Goal: Ask a question

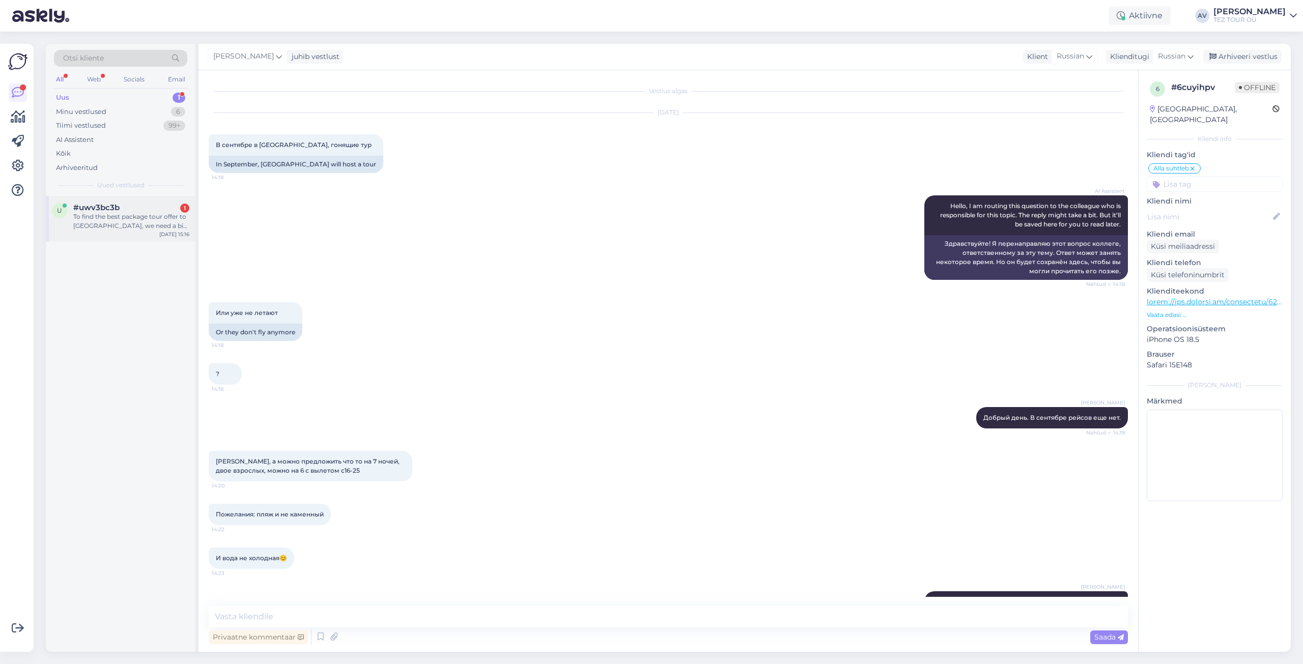
scroll to position [27, 0]
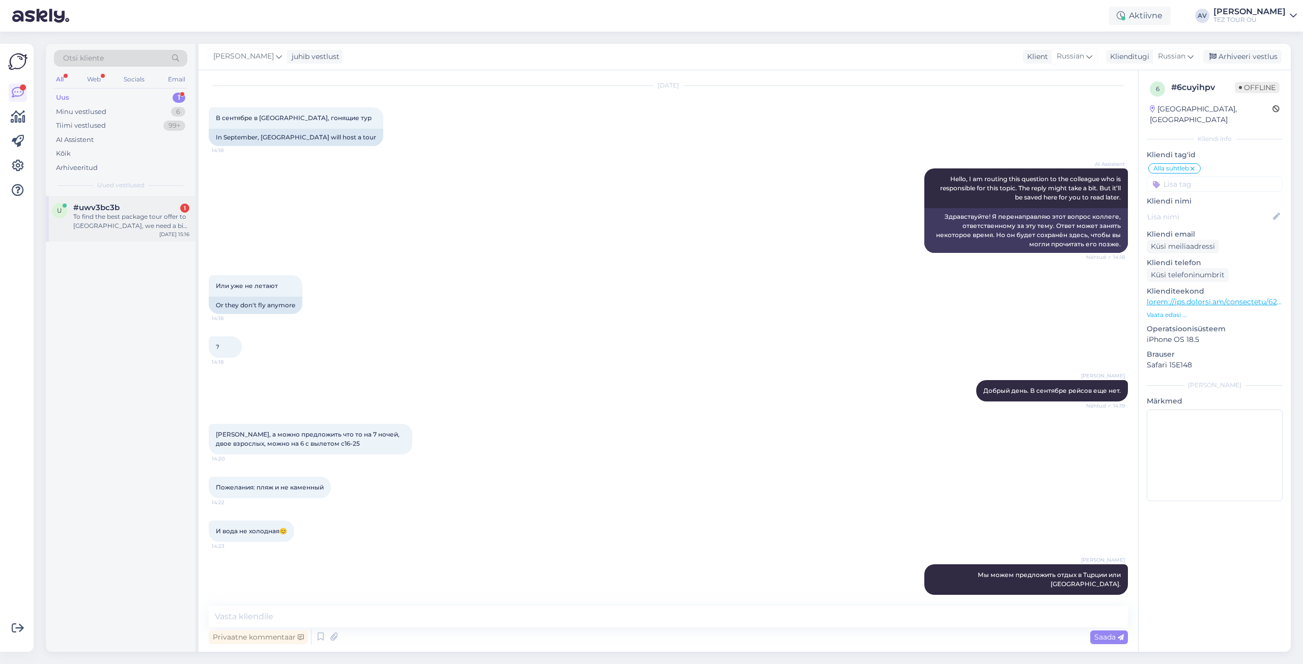
click at [105, 217] on div "To find the best package tour offer to [GEOGRAPHIC_DATA], we need a bit more in…" at bounding box center [131, 221] width 116 height 18
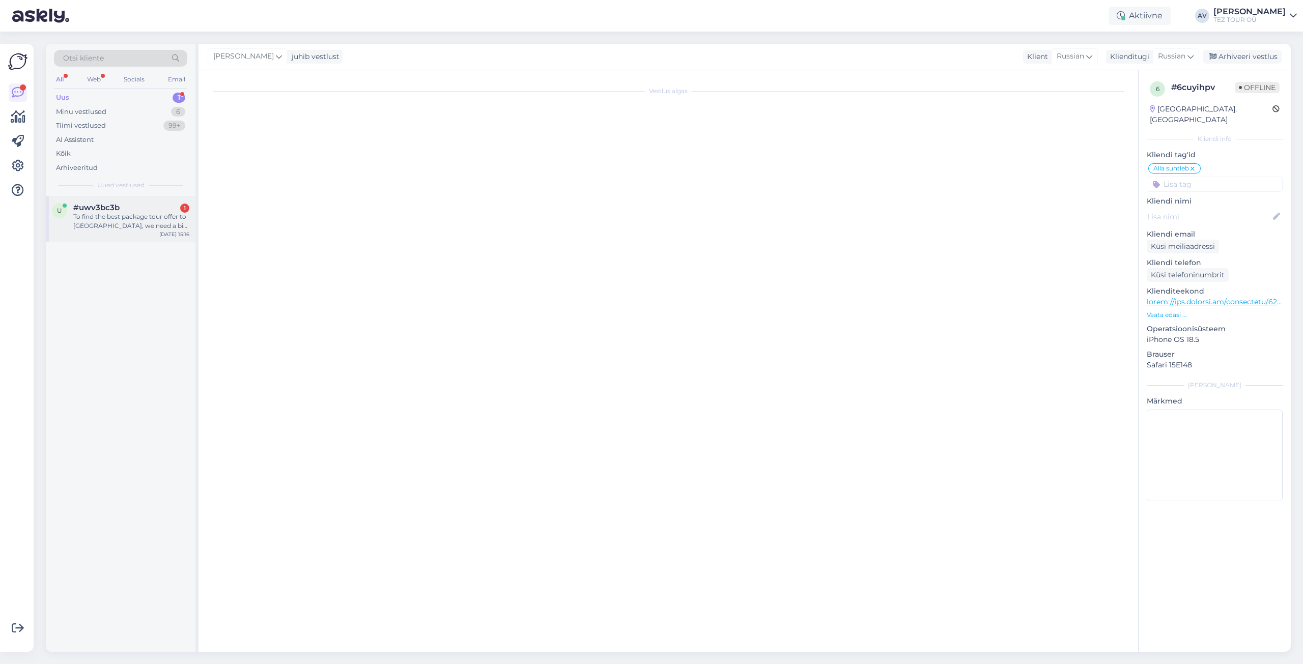
scroll to position [0, 0]
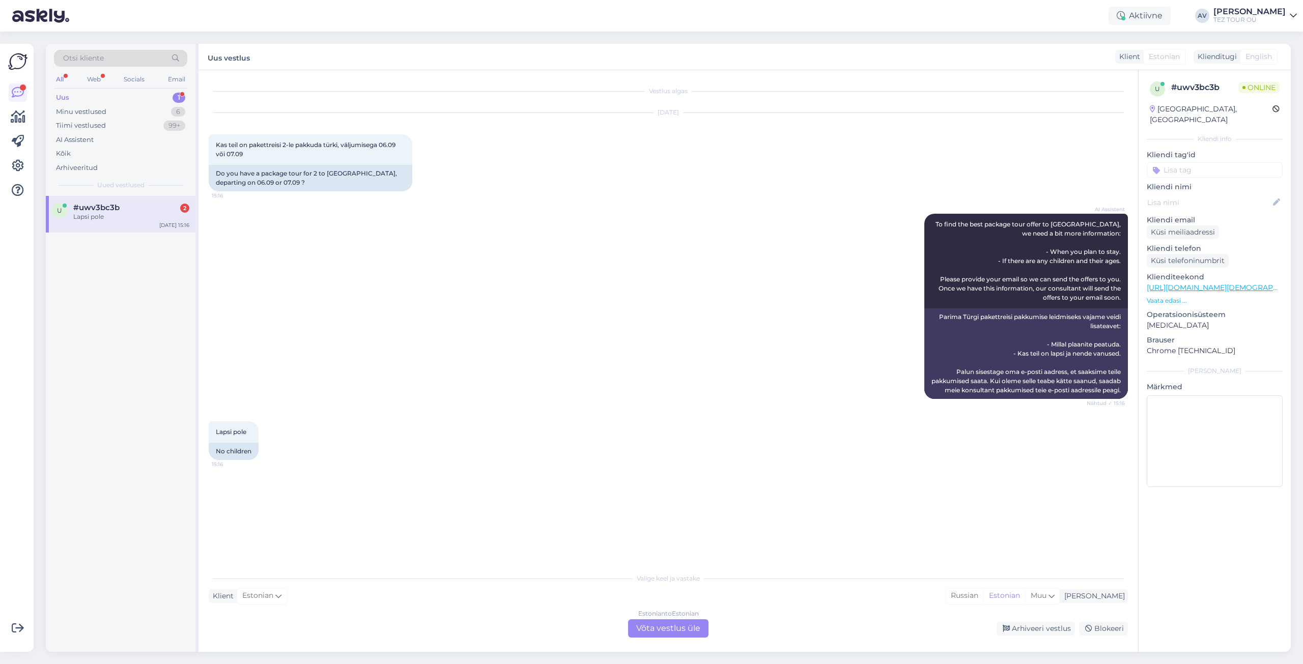
click at [697, 633] on div "Estonian to Estonian Võta vestlus üle" at bounding box center [668, 629] width 80 height 18
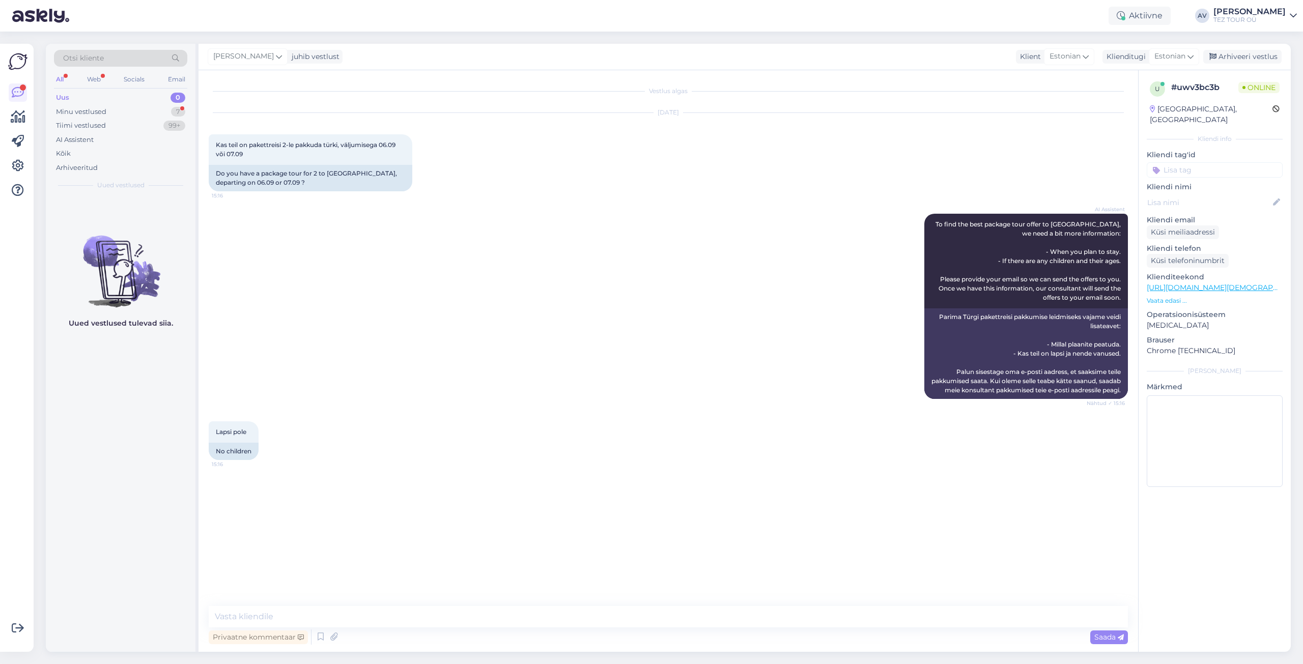
click at [626, 606] on div "Vestlus algas [DATE] Kas teil on pakettreisi 2-le pakkuda türki, väljumisega 06…" at bounding box center [669, 361] width 940 height 582
click at [625, 622] on textarea at bounding box center [668, 616] width 919 height 21
type textarea "[PERSON_NAME]"
type textarea "t"
type textarea "Tere. Täname Teid päringu eest. Kahjuks, need reisd on välja müüdud"
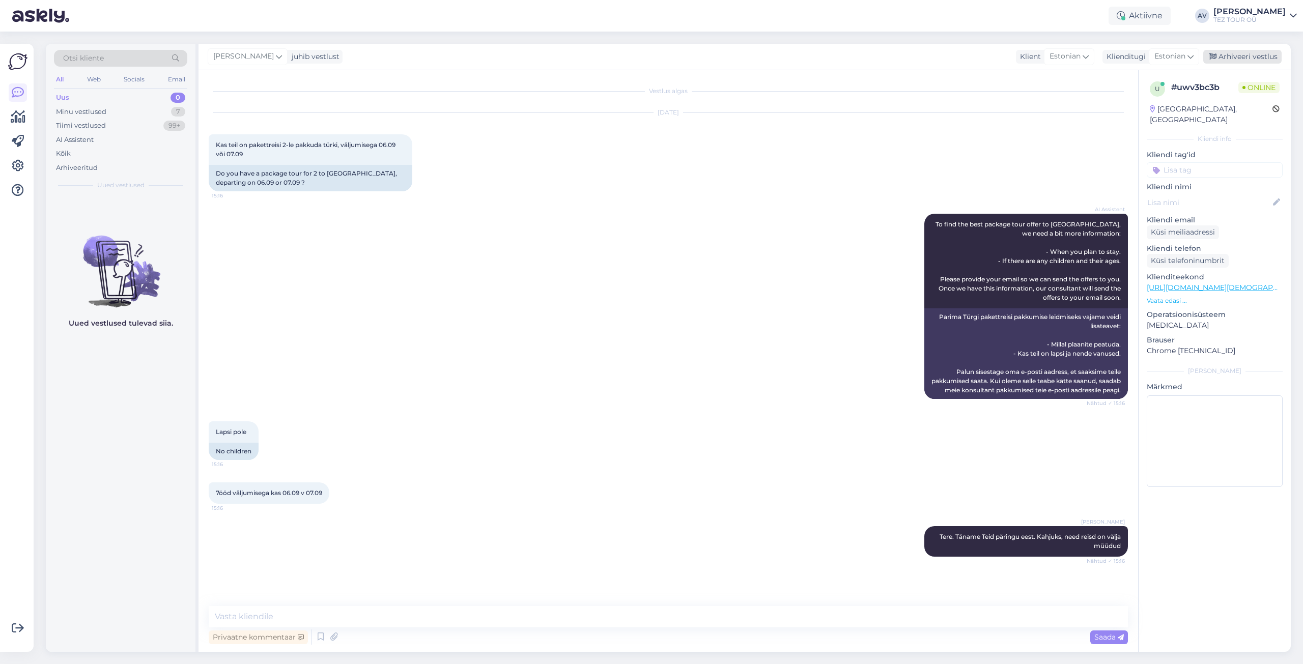
click at [1236, 52] on div "Arhiveeri vestlus" at bounding box center [1242, 57] width 78 height 14
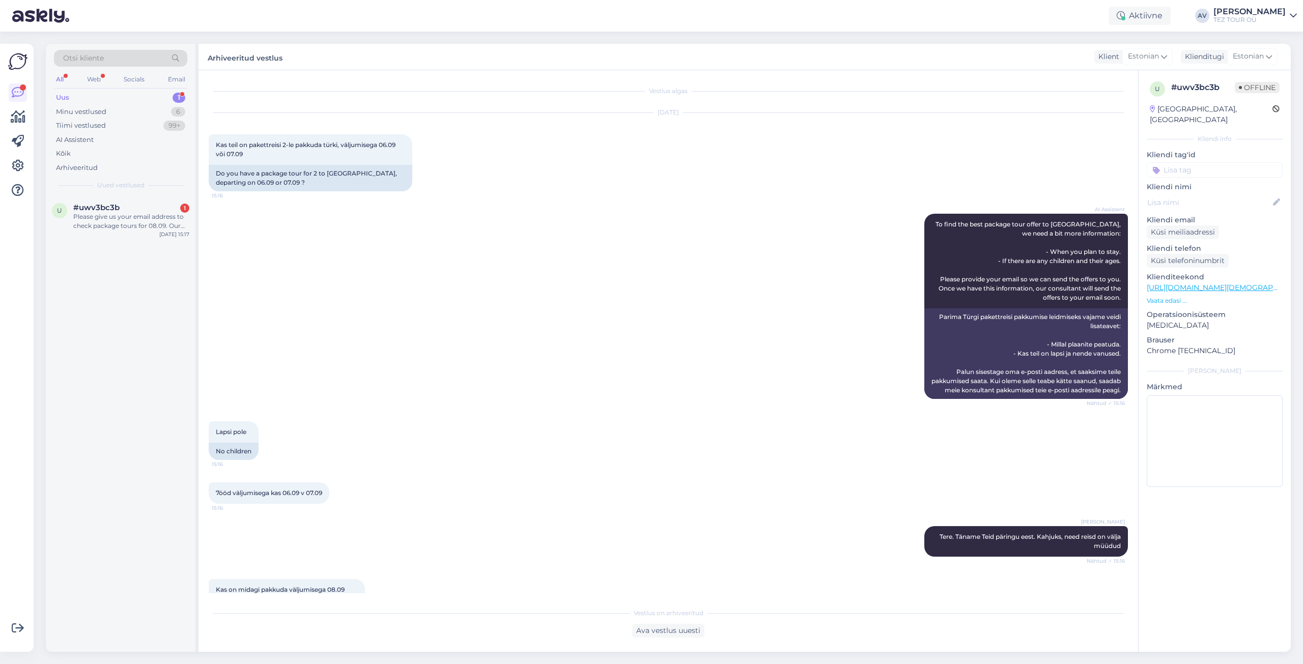
scroll to position [124, 0]
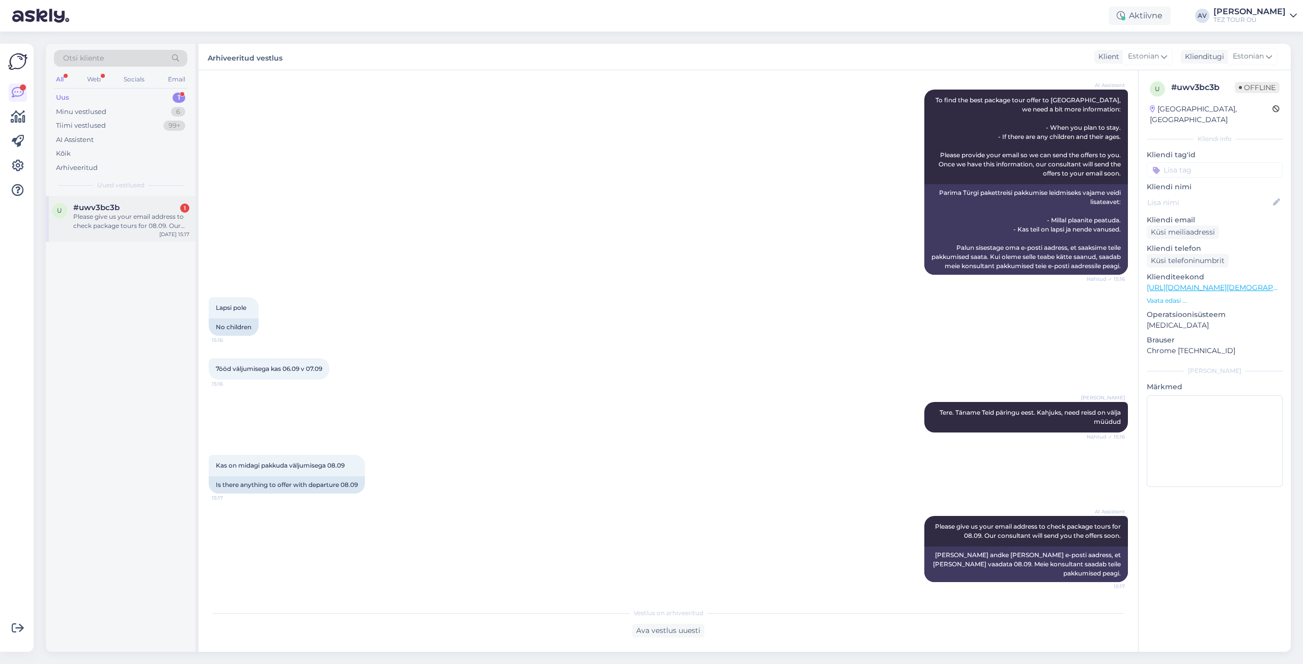
click at [113, 219] on div "Please give us your email address to check package tours for 08.09. Our consult…" at bounding box center [131, 221] width 116 height 18
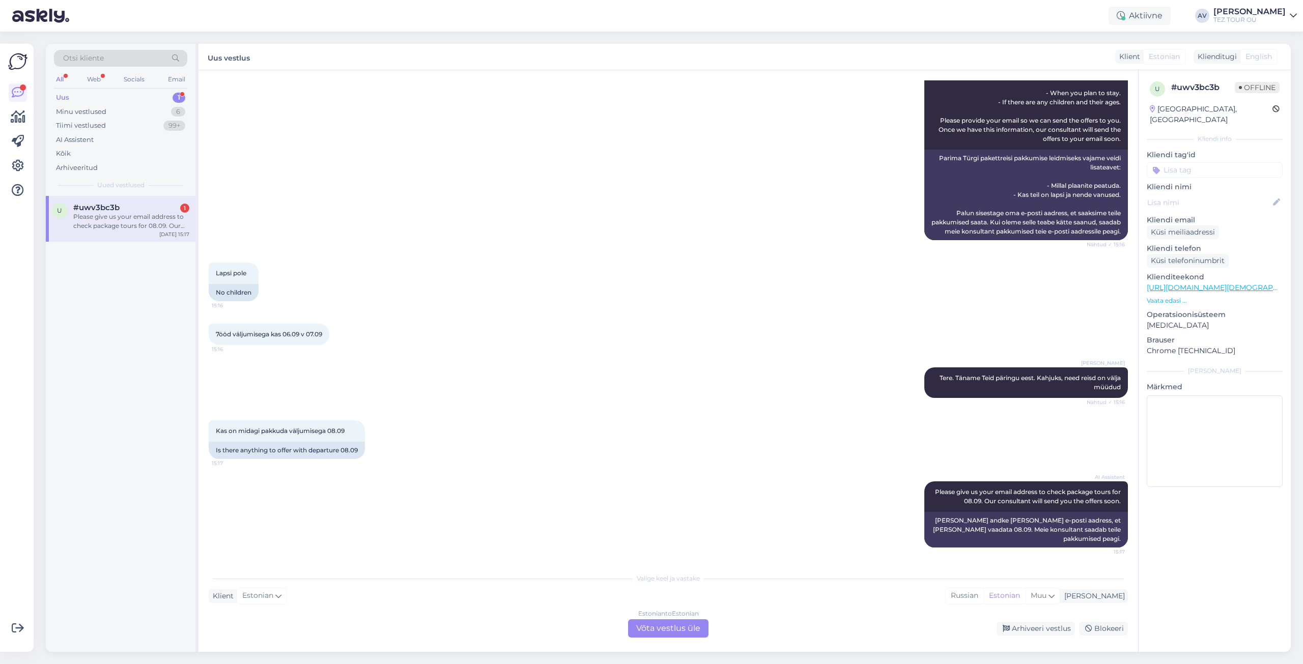
click at [666, 538] on div "AI Assistent Please give us your email address to check package tours for 08.09…" at bounding box center [668, 514] width 919 height 89
